Goal: Find specific page/section: Find specific page/section

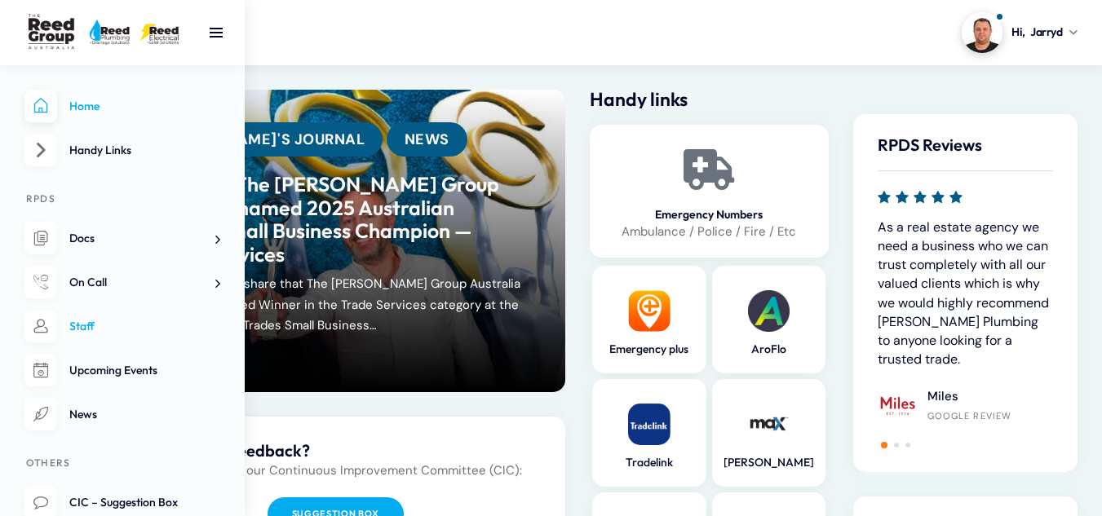
click at [95, 320] on link "Staff" at bounding box center [122, 326] width 196 height 33
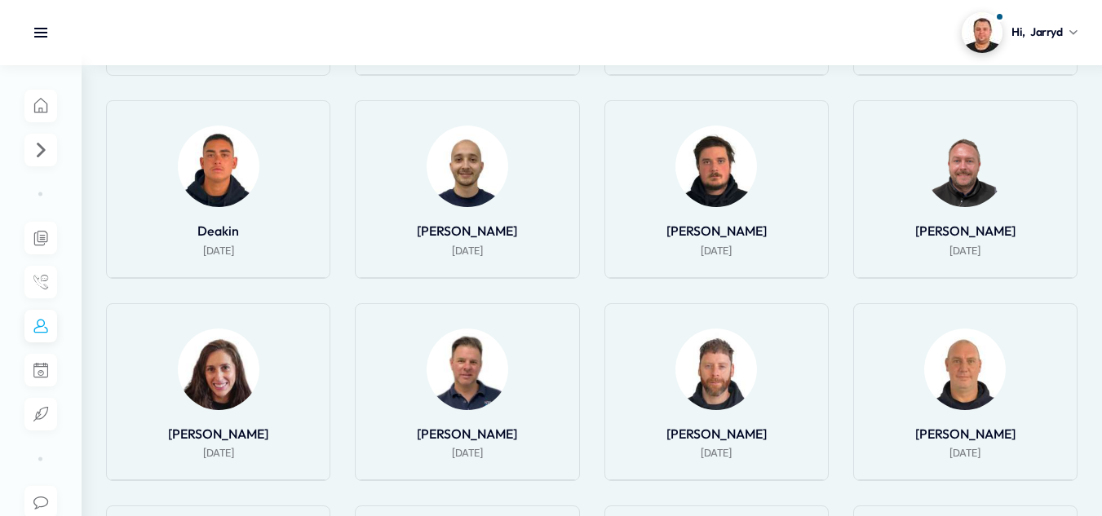
scroll to position [489, 0]
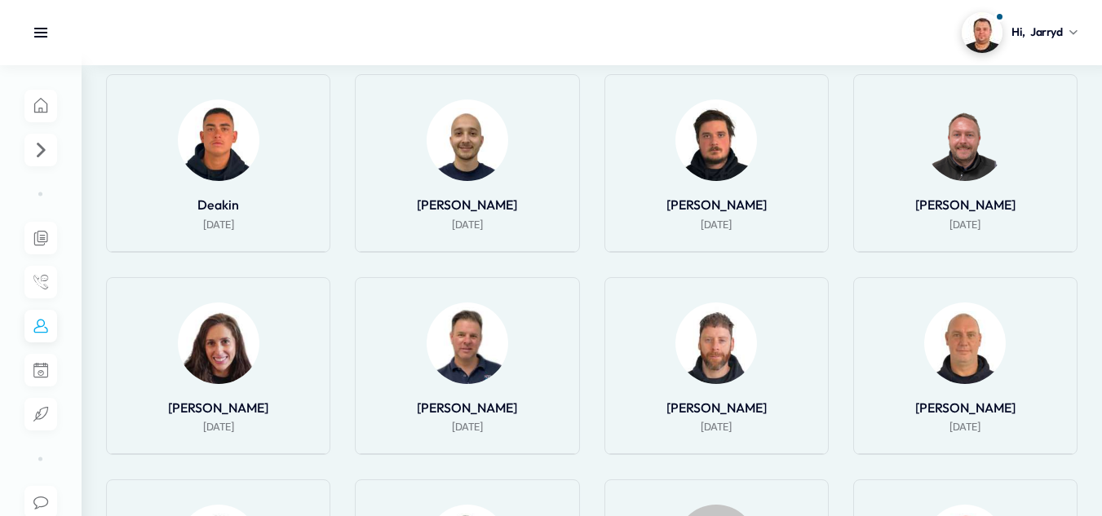
click at [711, 330] on img at bounding box center [716, 344] width 82 height 82
